Goal: Information Seeking & Learning: Check status

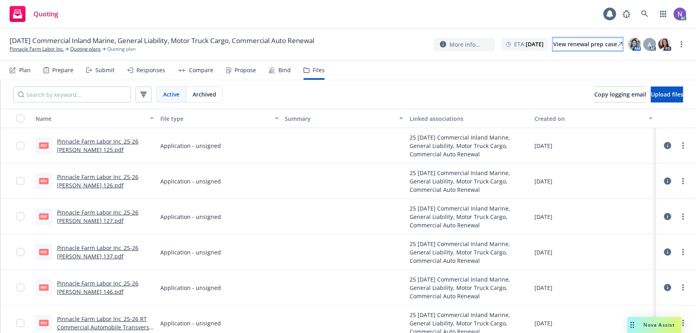
click at [568, 40] on div "View renewal prep case" at bounding box center [587, 44] width 69 height 12
